Goal: Task Accomplishment & Management: Complete application form

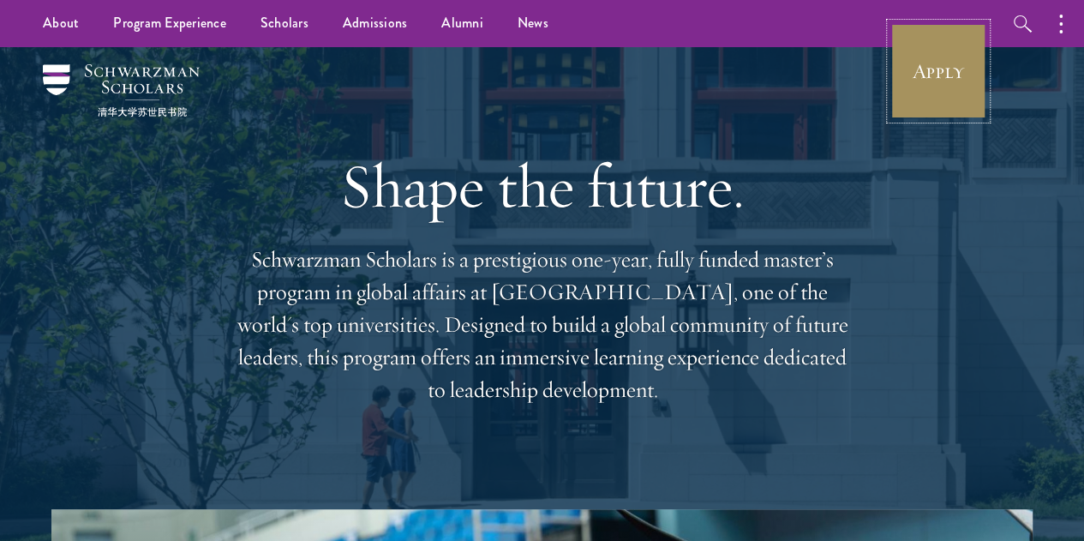
click at [958, 58] on link "Apply" at bounding box center [939, 71] width 96 height 96
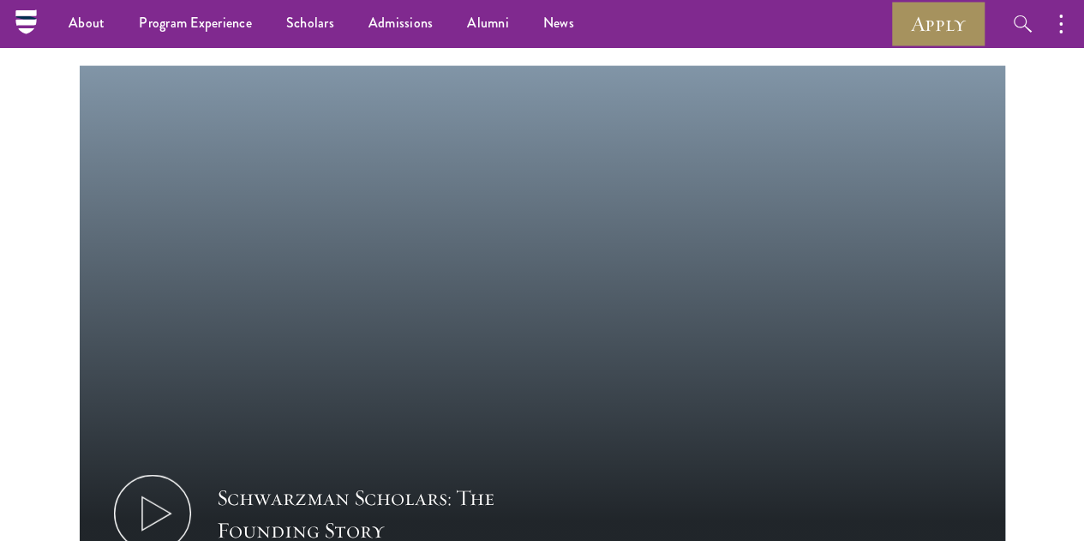
scroll to position [1935, 0]
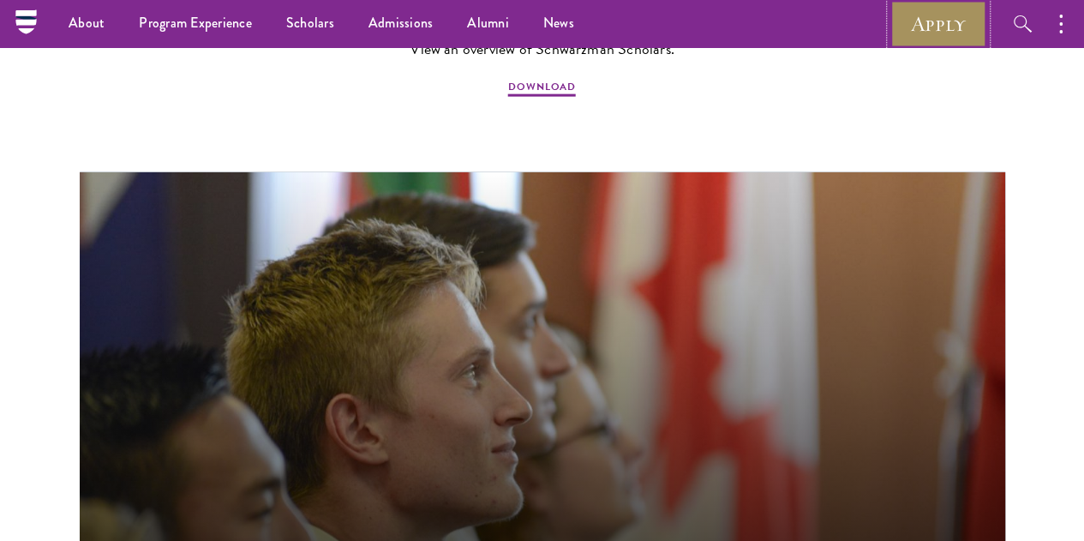
click at [948, 23] on link "Apply" at bounding box center [939, 23] width 96 height 47
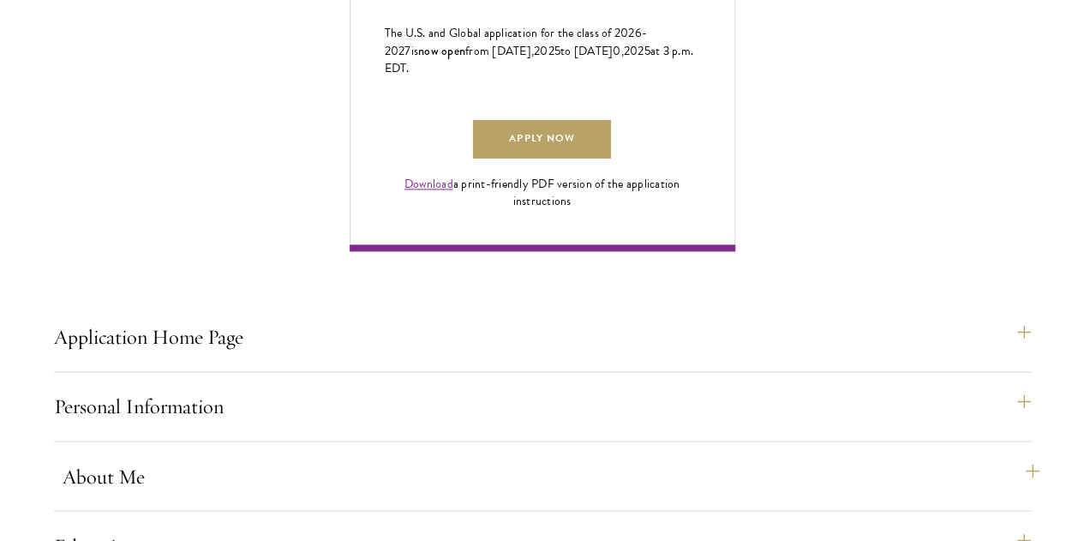
scroll to position [1194, 0]
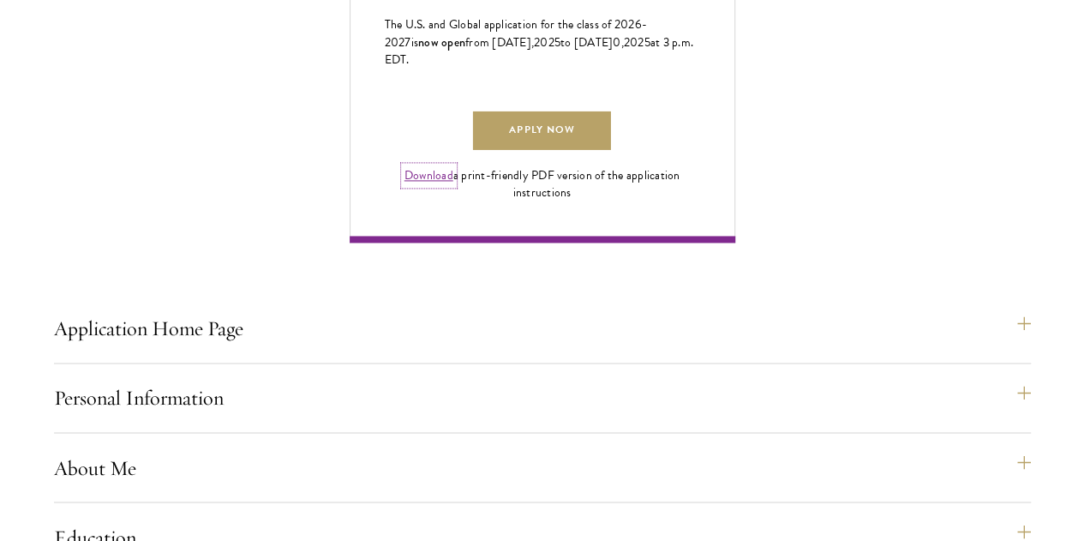
click at [453, 184] on link "Download" at bounding box center [429, 175] width 49 height 18
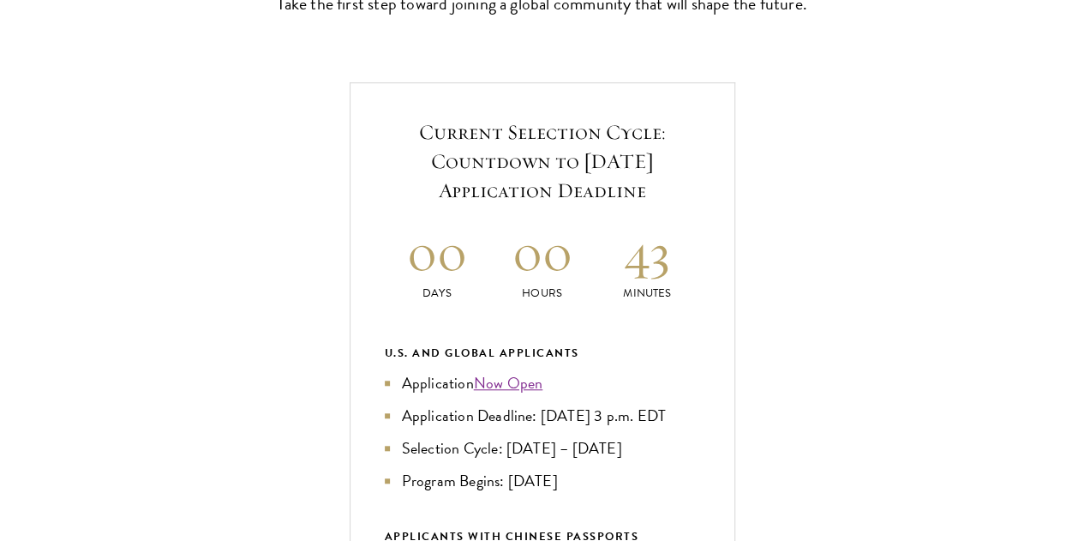
scroll to position [567, 0]
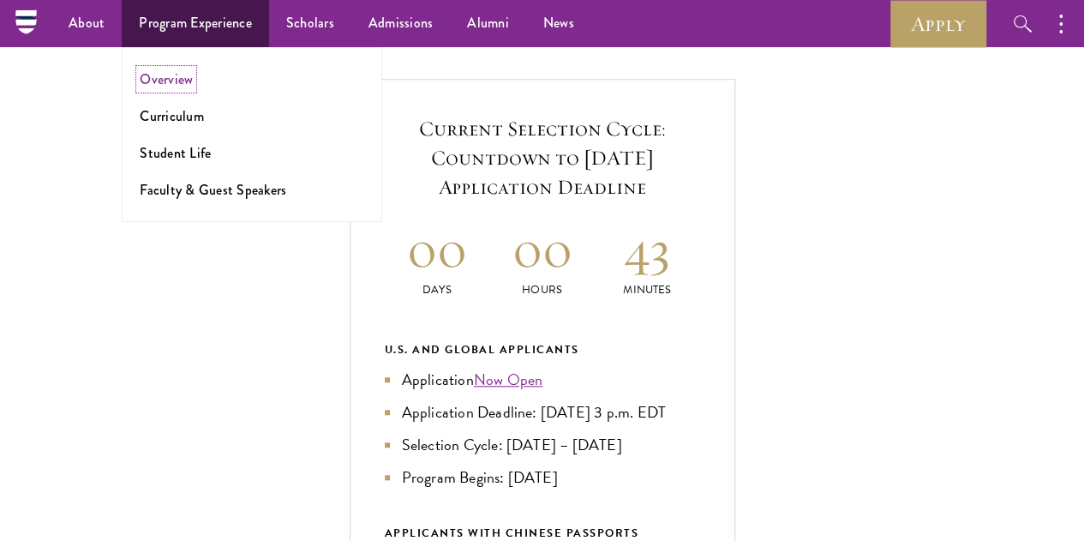
click at [167, 84] on link "Overview" at bounding box center [166, 79] width 53 height 20
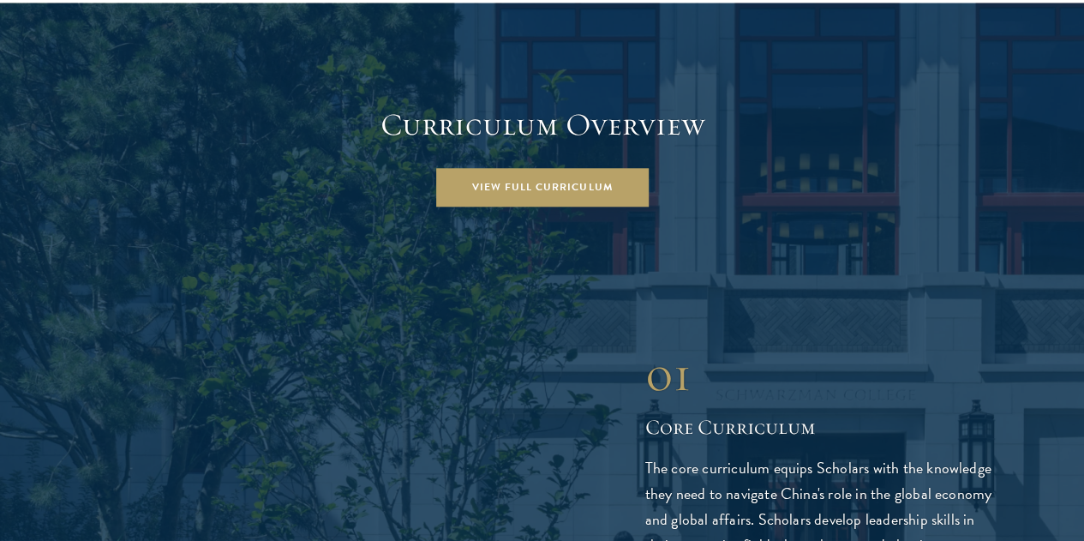
scroll to position [2366, 0]
